Goal: Task Accomplishment & Management: Manage account settings

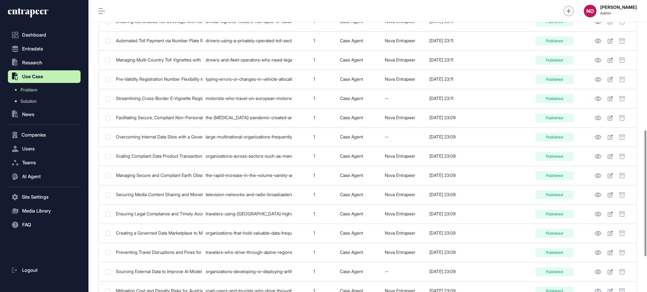
scroll to position [384, 0]
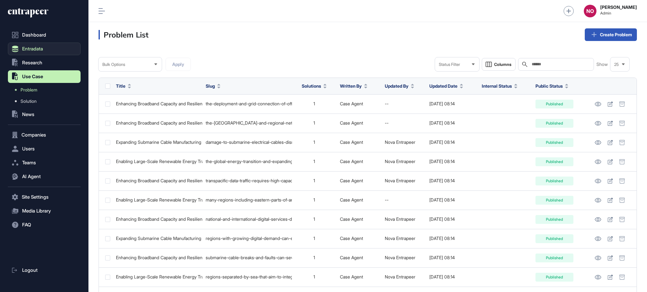
click at [42, 47] on span "Entradata" at bounding box center [32, 48] width 21 height 5
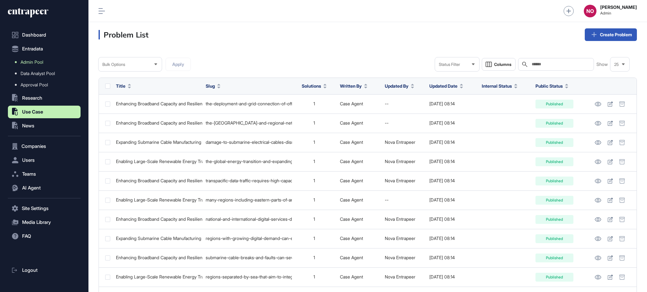
click at [40, 61] on span "Admin Pool" at bounding box center [32, 62] width 23 height 5
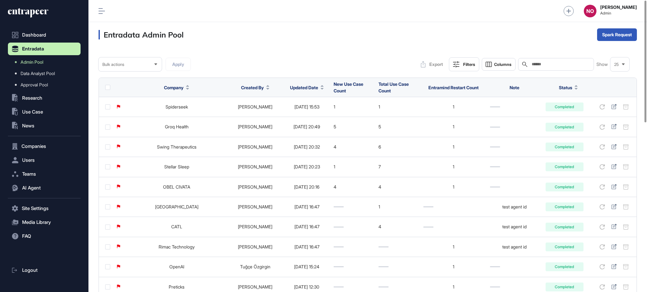
click at [296, 86] on span "Updated Date" at bounding box center [304, 87] width 28 height 7
click at [296, 110] on div "Sort Descending" at bounding box center [298, 114] width 39 height 9
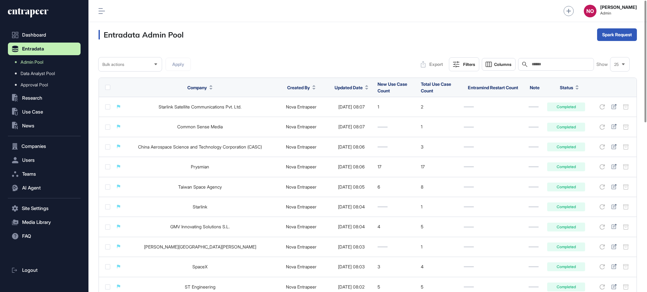
click at [456, 59] on button "Filters" at bounding box center [464, 64] width 30 height 14
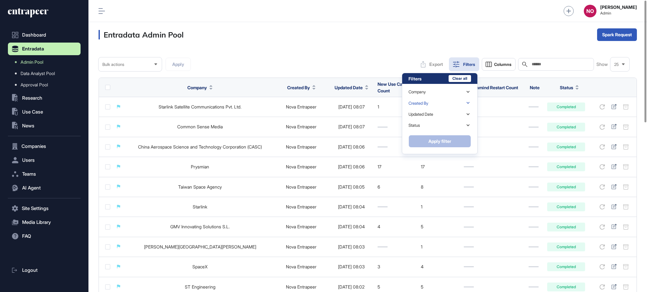
click at [431, 102] on div "Created By" at bounding box center [439, 103] width 63 height 11
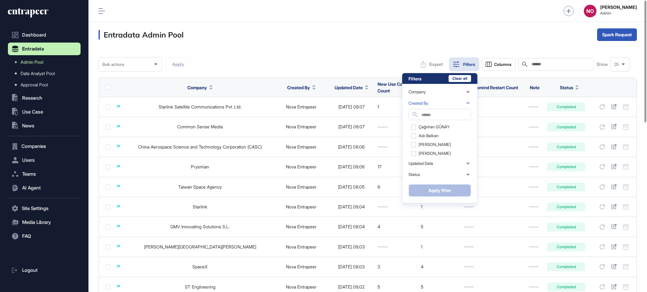
click at [428, 117] on input "text" at bounding box center [445, 115] width 49 height 9
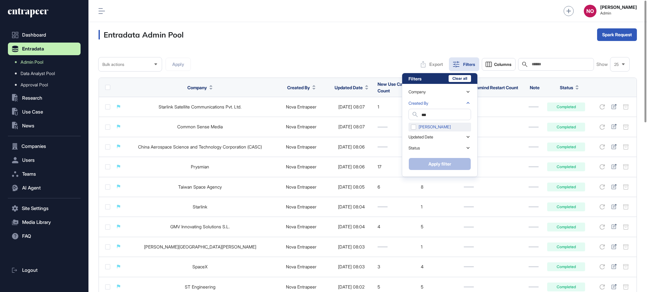
type input "***"
click at [433, 127] on div "[PERSON_NAME]" at bounding box center [439, 127] width 63 height 9
click at [431, 135] on div "Updated Date" at bounding box center [420, 137] width 25 height 5
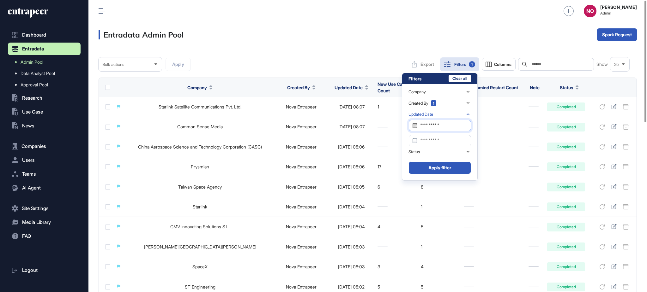
click at [440, 123] on input "Datepicker input" at bounding box center [440, 125] width 62 height 11
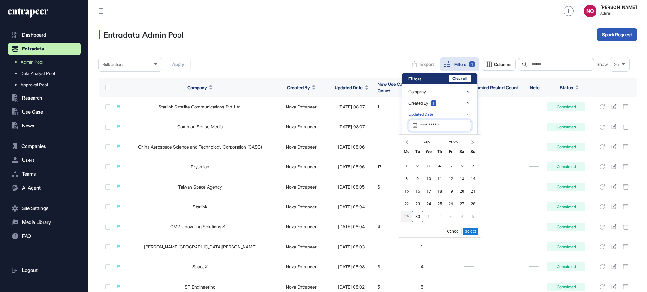
click at [406, 216] on div "29" at bounding box center [406, 216] width 11 height 11
drag, startPoint x: 477, startPoint y: 231, endPoint x: 440, endPoint y: 144, distance: 94.4
click at [477, 231] on button "Select" at bounding box center [470, 231] width 16 height 7
type input "**********"
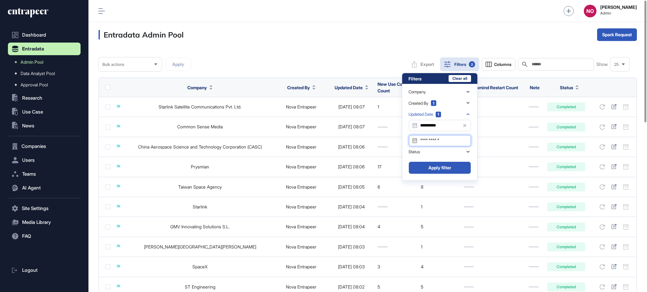
click at [436, 141] on input "Datepicker input" at bounding box center [440, 140] width 62 height 11
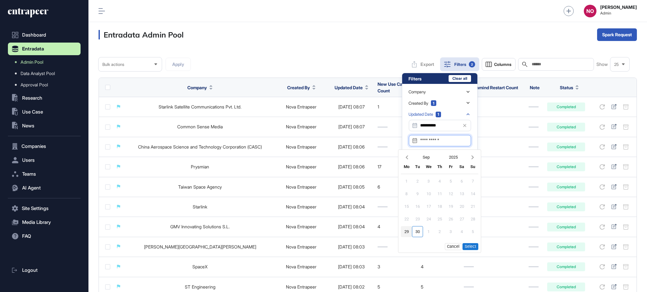
click at [407, 231] on div "29" at bounding box center [406, 231] width 11 height 11
click at [472, 248] on button "Select" at bounding box center [470, 246] width 16 height 7
type input "**********"
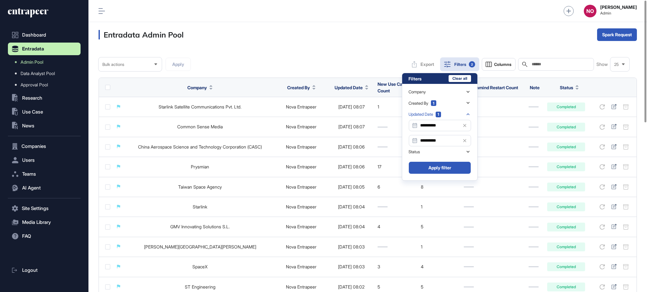
click at [454, 170] on button "Apply filter" at bounding box center [439, 168] width 63 height 13
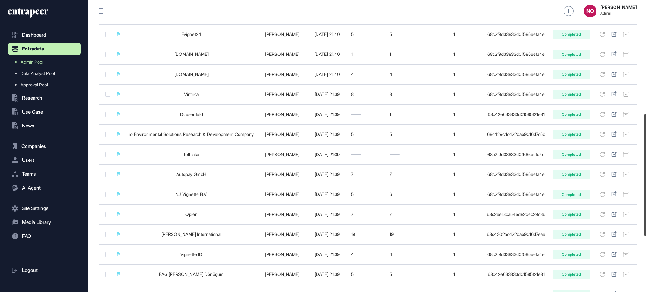
scroll to position [286, 0]
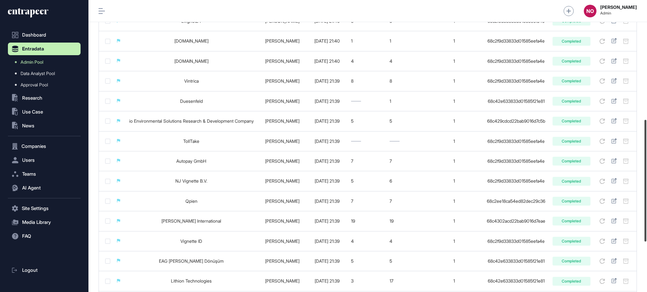
drag, startPoint x: 646, startPoint y: 80, endPoint x: 646, endPoint y: 199, distance: 119.4
click at [646, 199] on div at bounding box center [645, 181] width 2 height 122
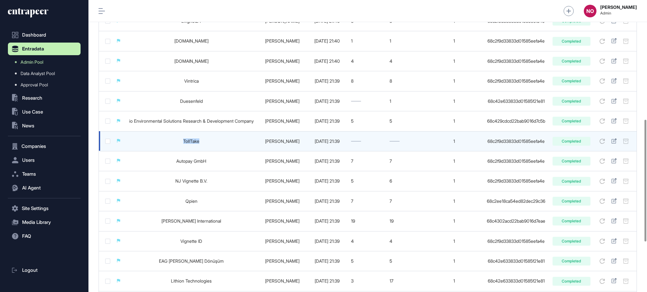
drag, startPoint x: 183, startPoint y: 145, endPoint x: 223, endPoint y: 146, distance: 39.8
click at [223, 146] on td "TollTake" at bounding box center [191, 141] width 134 height 20
copy link "TollTake"
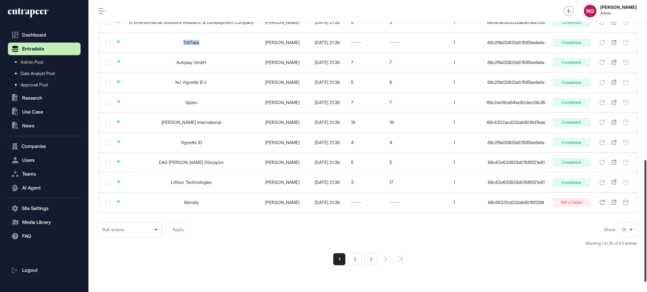
scroll to position [386, 0]
drag, startPoint x: 646, startPoint y: 155, endPoint x: 646, endPoint y: 196, distance: 41.4
click at [646, 196] on div at bounding box center [645, 222] width 2 height 122
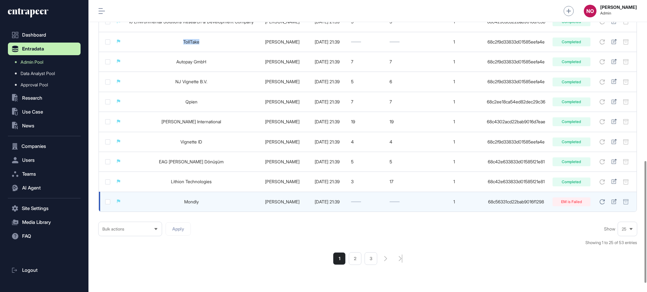
click at [193, 202] on link "Mondly" at bounding box center [191, 201] width 15 height 5
click at [616, 202] on icon at bounding box center [613, 201] width 5 height 5
click at [601, 203] on icon at bounding box center [601, 202] width 5 height 5
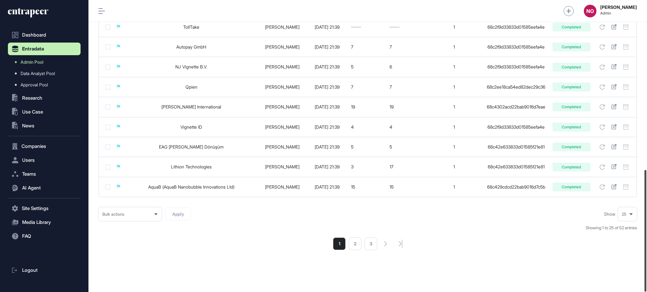
scroll to position [407, 0]
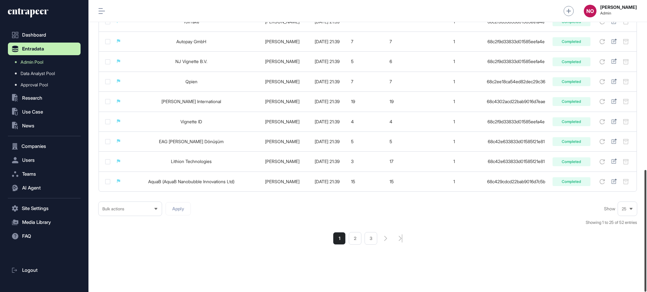
drag, startPoint x: 646, startPoint y: 194, endPoint x: 644, endPoint y: 207, distance: 13.4
click at [644, 207] on div at bounding box center [645, 231] width 2 height 122
drag, startPoint x: 359, startPoint y: 237, endPoint x: 409, endPoint y: 196, distance: 64.3
click at [359, 237] on li "2" at bounding box center [355, 238] width 13 height 13
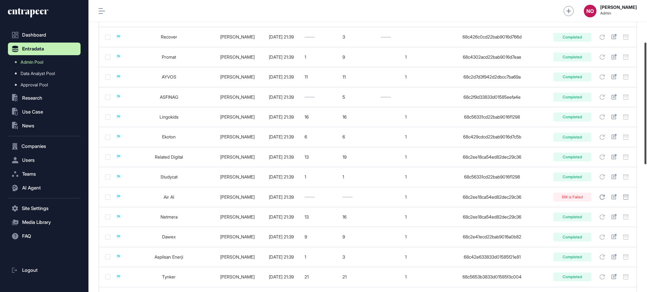
scroll to position [100, 0]
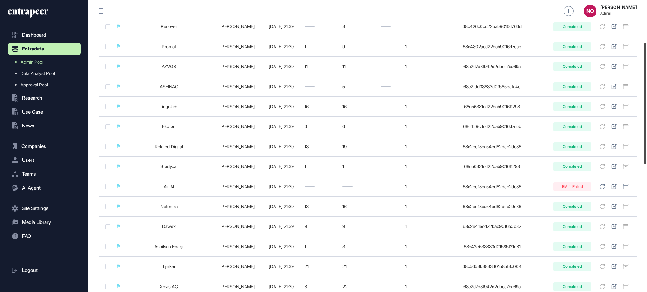
drag, startPoint x: 643, startPoint y: 59, endPoint x: 646, endPoint y: 100, distance: 41.8
click at [646, 100] on div at bounding box center [645, 104] width 2 height 122
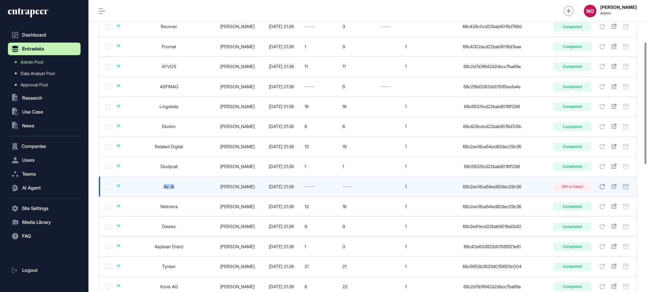
drag, startPoint x: 162, startPoint y: 187, endPoint x: 177, endPoint y: 189, distance: 15.4
click at [177, 189] on td "Air AI" at bounding box center [169, 187] width 90 height 20
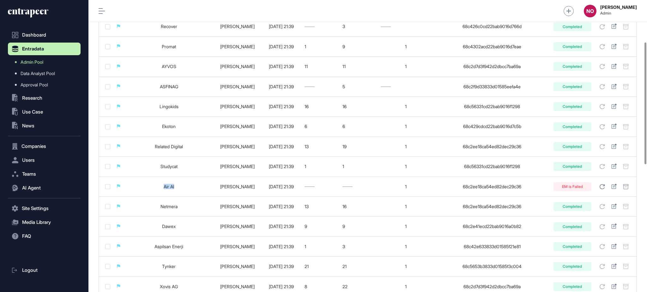
copy link "Air AI"
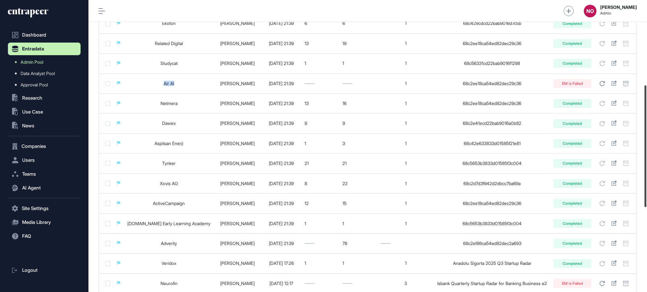
scroll to position [202, 0]
drag, startPoint x: 646, startPoint y: 112, endPoint x: 646, endPoint y: 154, distance: 42.3
click at [646, 154] on div at bounding box center [645, 146] width 2 height 122
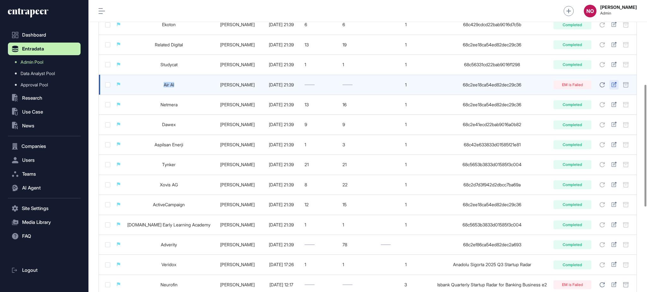
click at [615, 85] on icon at bounding box center [613, 84] width 5 height 5
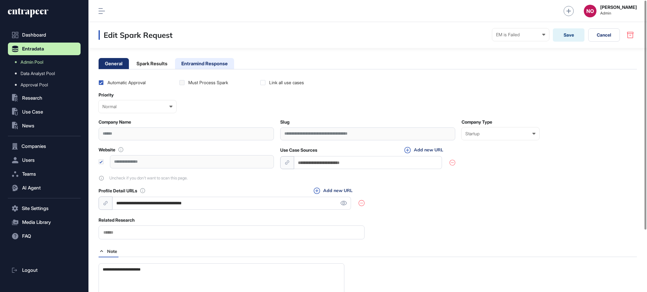
click at [223, 64] on li "Entramind Response" at bounding box center [204, 63] width 59 height 11
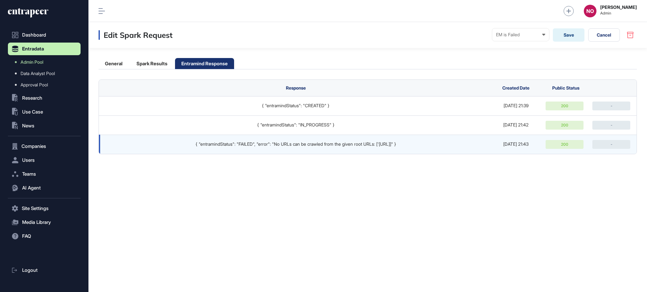
drag, startPoint x: 401, startPoint y: 145, endPoint x: 375, endPoint y: 146, distance: 25.6
click at [375, 146] on div "{ "entramindStatus": "FAILED", "error": "No URLs can be crawled from the given …" at bounding box center [295, 144] width 381 height 5
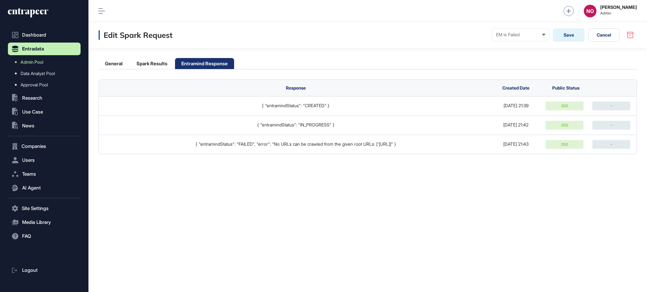
copy div "https://air.ai"
drag, startPoint x: 34, startPoint y: 62, endPoint x: 67, endPoint y: 56, distance: 33.1
click at [34, 62] on span "Admin Pool" at bounding box center [32, 62] width 23 height 5
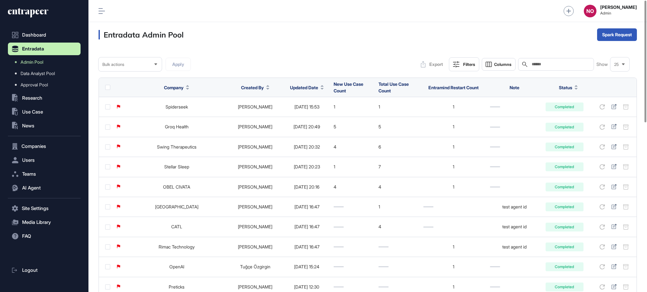
click at [294, 87] on span "Updated Date" at bounding box center [304, 87] width 28 height 7
click at [299, 111] on span "Sort Descending" at bounding box center [303, 113] width 25 height 5
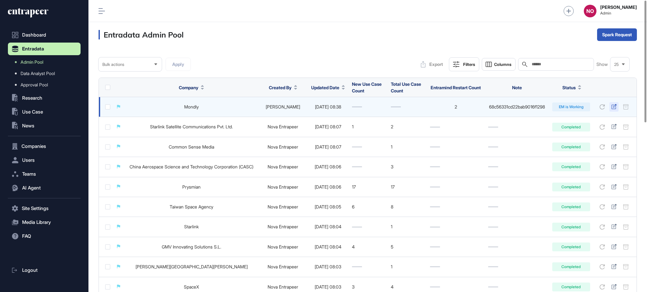
click at [612, 108] on icon at bounding box center [613, 106] width 5 height 5
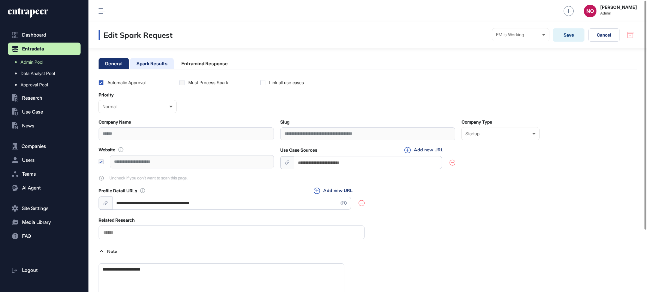
click at [163, 63] on li "Spark Results" at bounding box center [152, 63] width 44 height 11
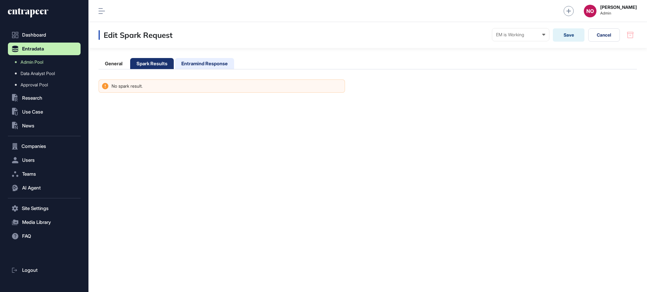
click at [219, 59] on li "Entramind Response" at bounding box center [204, 63] width 59 height 11
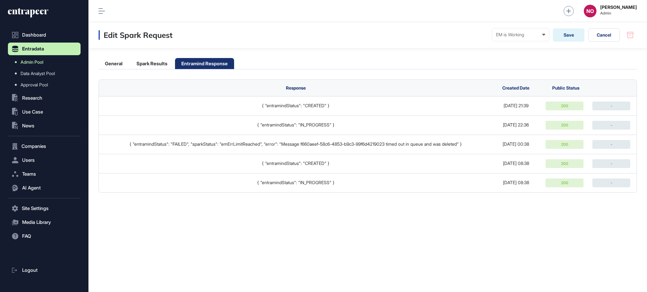
click at [59, 63] on link "Admin Pool" at bounding box center [45, 62] width 69 height 11
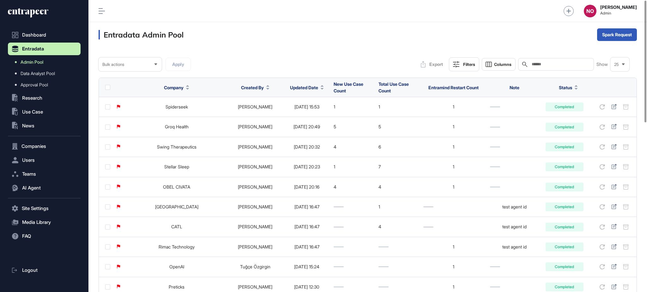
drag, startPoint x: 40, startPoint y: 62, endPoint x: 50, endPoint y: 62, distance: 9.2
click at [40, 62] on span "Admin Pool" at bounding box center [32, 62] width 23 height 5
click at [321, 87] on icon at bounding box center [322, 86] width 3 height 2
click at [307, 110] on div "Sort Descending" at bounding box center [298, 114] width 39 height 9
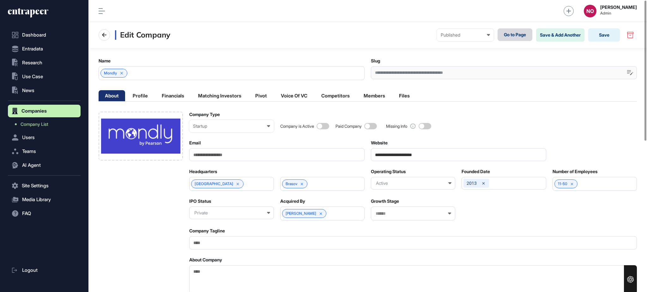
click at [500, 34] on link "Go to Page" at bounding box center [514, 34] width 35 height 13
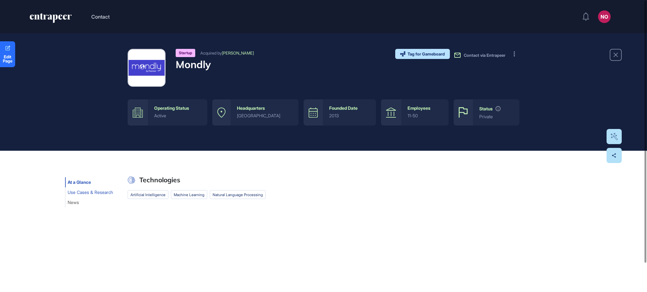
click at [87, 194] on span "Use Cases & Research" at bounding box center [90, 192] width 45 height 5
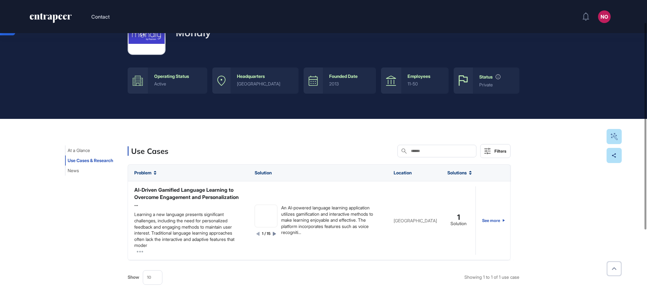
scroll to position [32, 0]
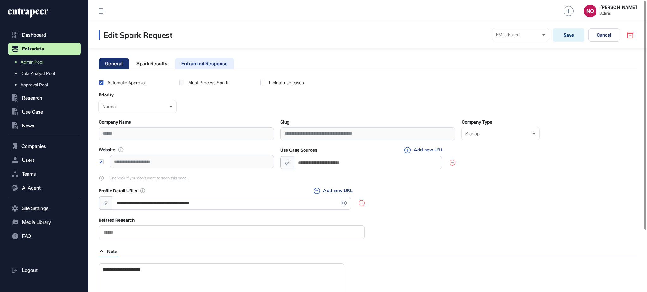
click at [205, 63] on li "Entramind Response" at bounding box center [204, 63] width 59 height 11
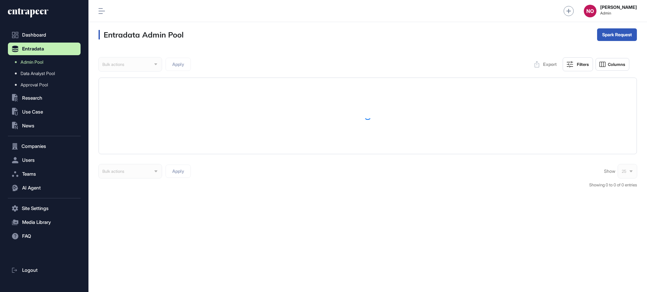
scroll to position [0, 0]
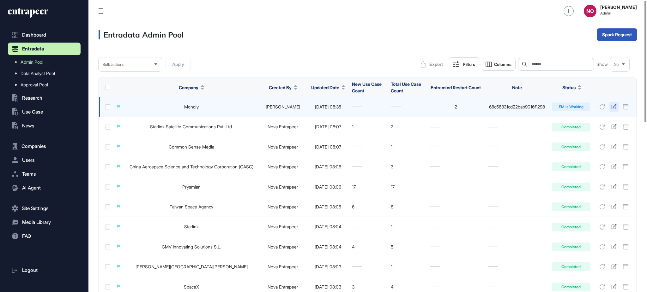
click at [613, 108] on icon at bounding box center [613, 106] width 5 height 5
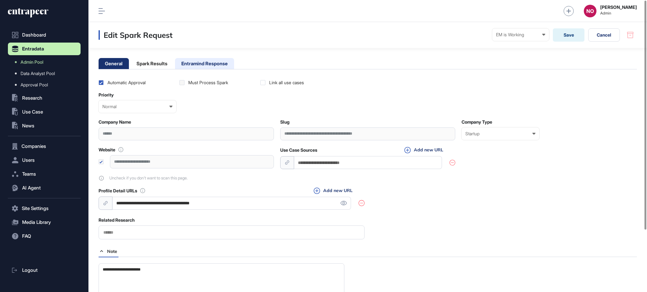
click at [189, 64] on li "Entramind Response" at bounding box center [204, 63] width 59 height 11
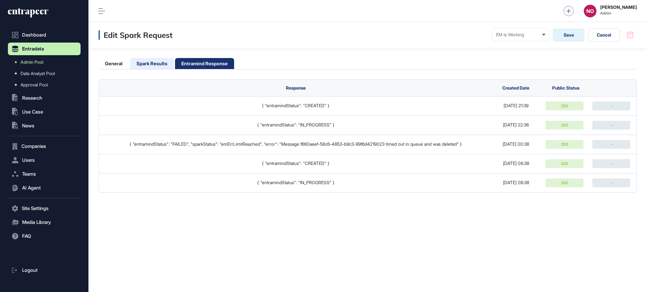
click at [148, 62] on li "Spark Results" at bounding box center [152, 63] width 44 height 11
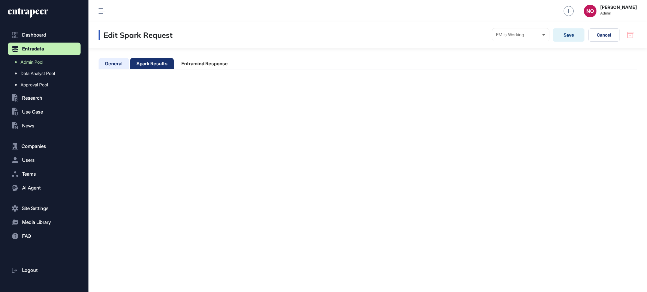
click at [119, 62] on li "General" at bounding box center [114, 63] width 30 height 11
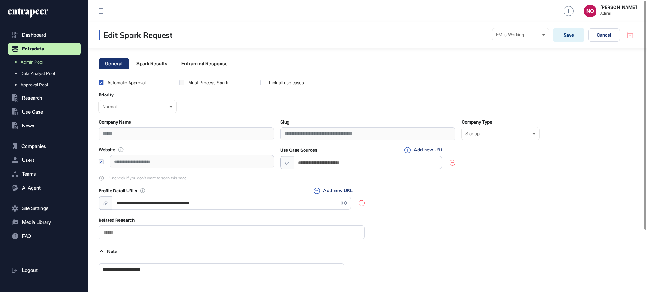
click at [143, 163] on div "**********" at bounding box center [192, 161] width 164 height 13
